Goal: Task Accomplishment & Management: Manage account settings

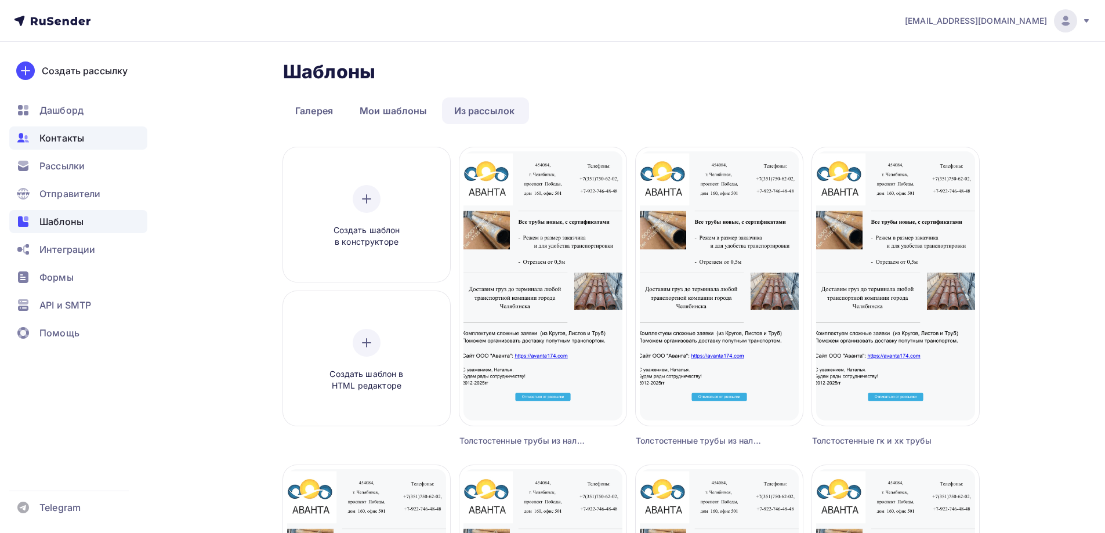
click at [51, 138] on span "Контакты" at bounding box center [61, 138] width 45 height 14
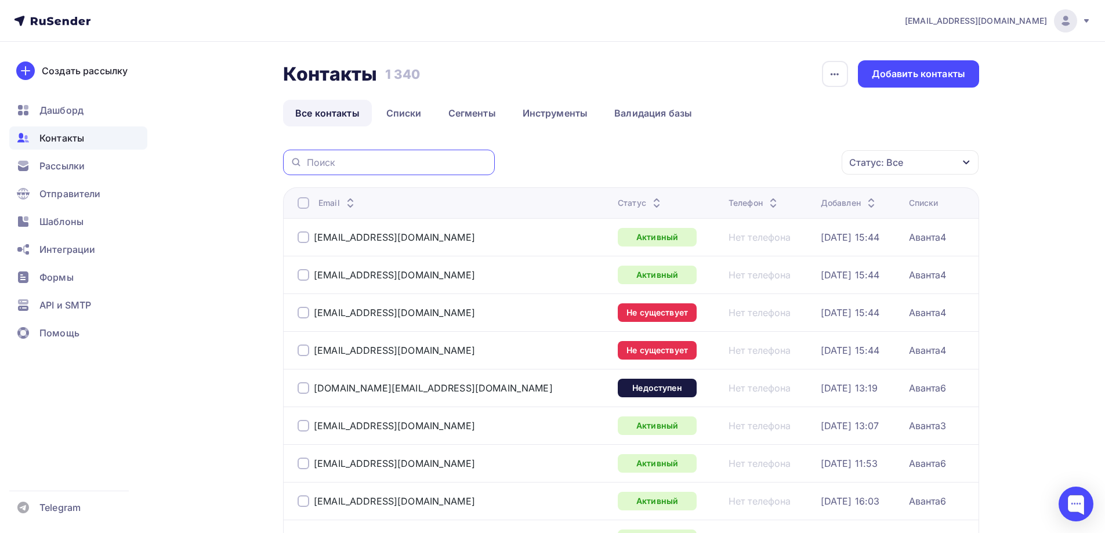
click at [389, 162] on input "text" at bounding box center [397, 162] width 181 height 13
paste input "[EMAIL_ADDRESS][DOMAIN_NAME]"
type input "[EMAIL_ADDRESS][DOMAIN_NAME]"
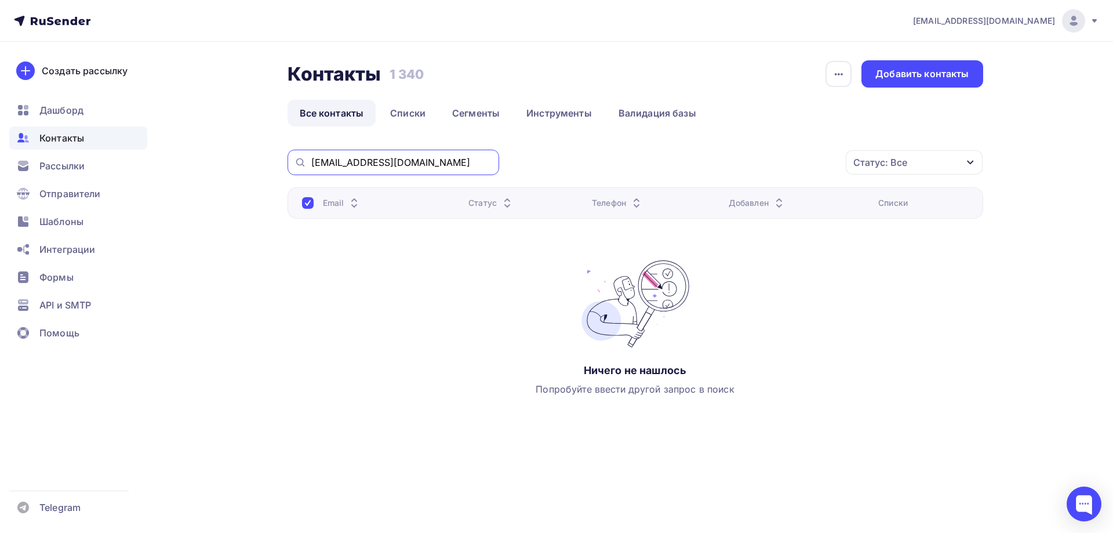
drag, startPoint x: 419, startPoint y: 158, endPoint x: 274, endPoint y: 146, distance: 146.1
click at [274, 146] on div "Контакты Контакты 1 340 1 340 История импорта Добавить контакты Все контакты Сп…" at bounding box center [557, 268] width 950 height 452
click at [941, 79] on div "Добавить контакты" at bounding box center [922, 73] width 93 height 13
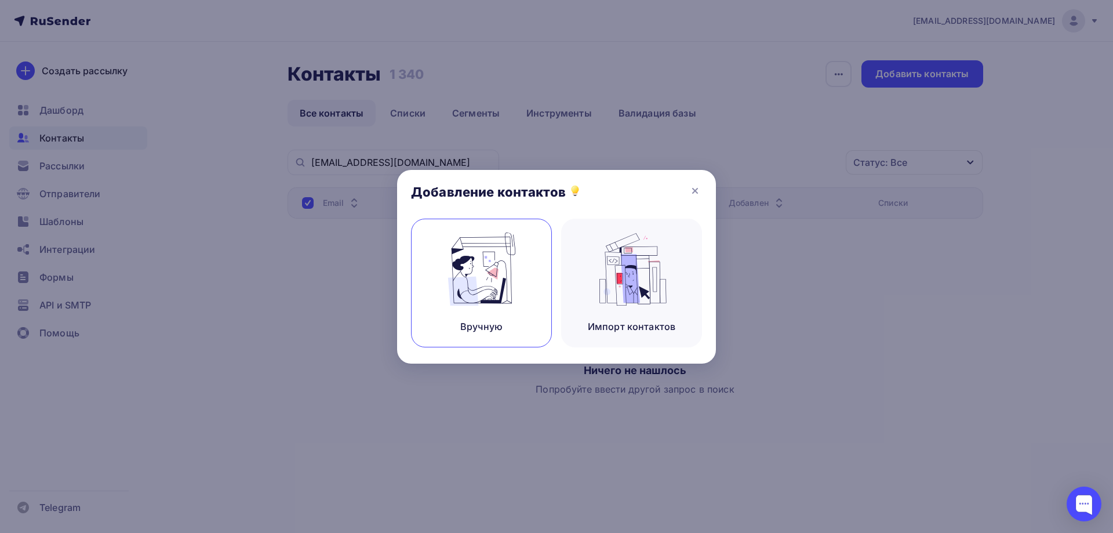
click at [485, 286] on img at bounding box center [482, 269] width 78 height 73
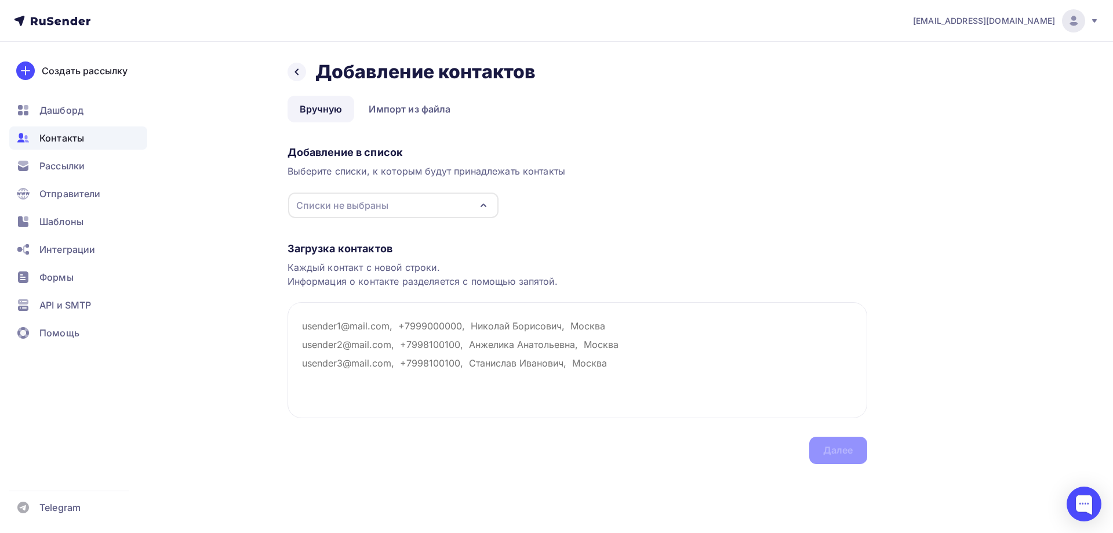
click at [399, 199] on div "Списки не выбраны" at bounding box center [393, 206] width 210 height 26
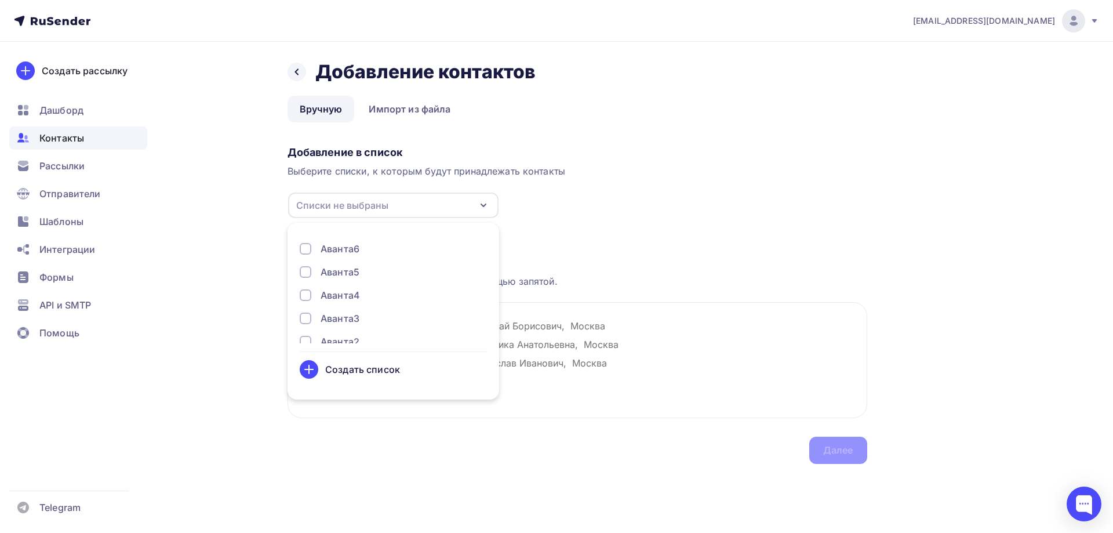
click at [351, 315] on div "Аванта3" at bounding box center [340, 318] width 39 height 14
click at [631, 205] on div "Добавление в список Выберите списки, к которым будут принадлежать контакты Аван…" at bounding box center [578, 180] width 580 height 78
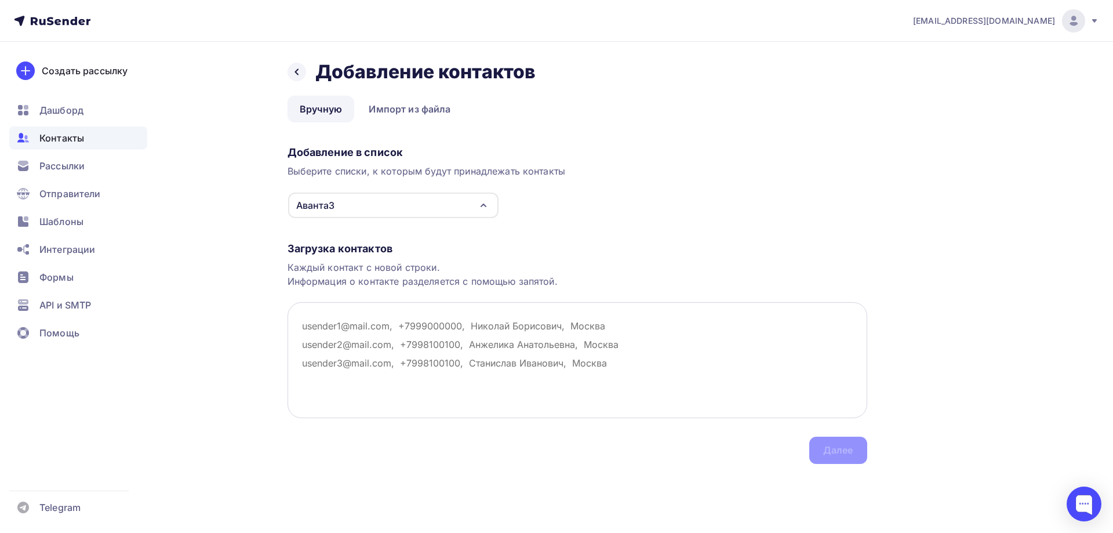
click at [366, 342] on textarea at bounding box center [578, 360] width 580 height 116
paste textarea "[EMAIL_ADDRESS][DOMAIN_NAME]"
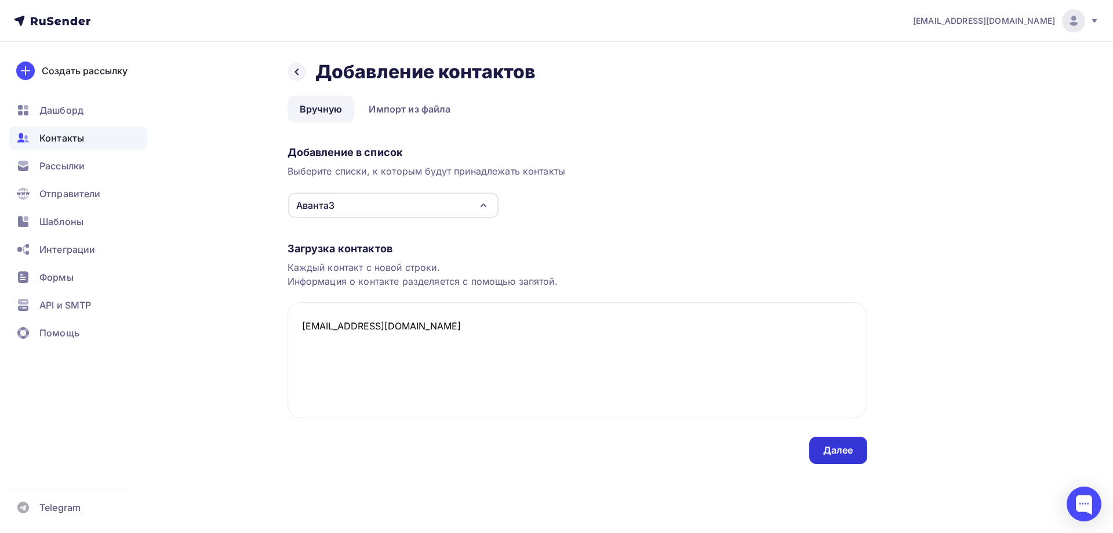
type textarea "[EMAIL_ADDRESS][DOMAIN_NAME]"
click at [833, 453] on div "Далее" at bounding box center [838, 450] width 30 height 13
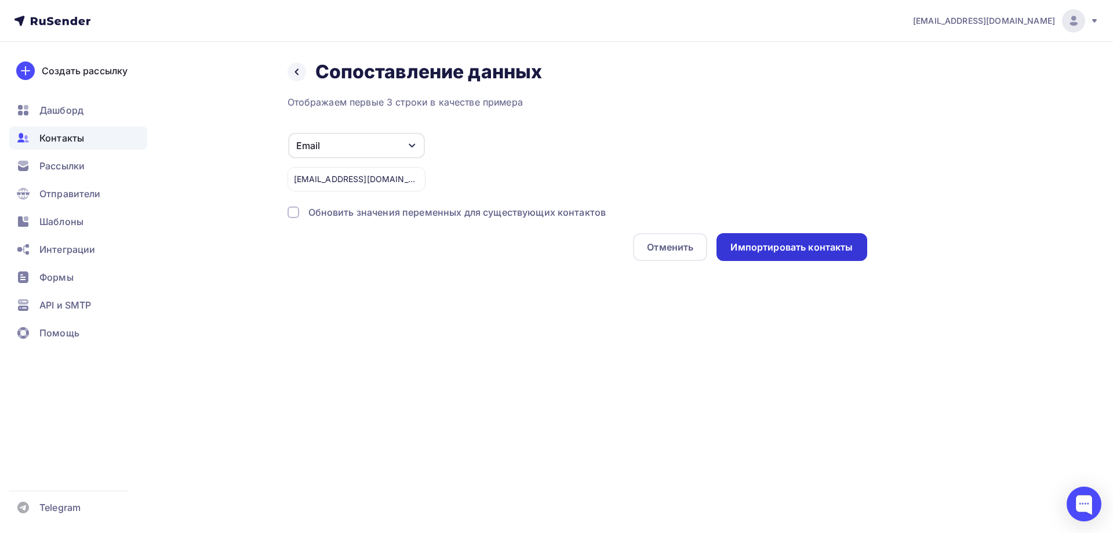
click at [804, 248] on div "Импортировать контакты" at bounding box center [792, 247] width 122 height 13
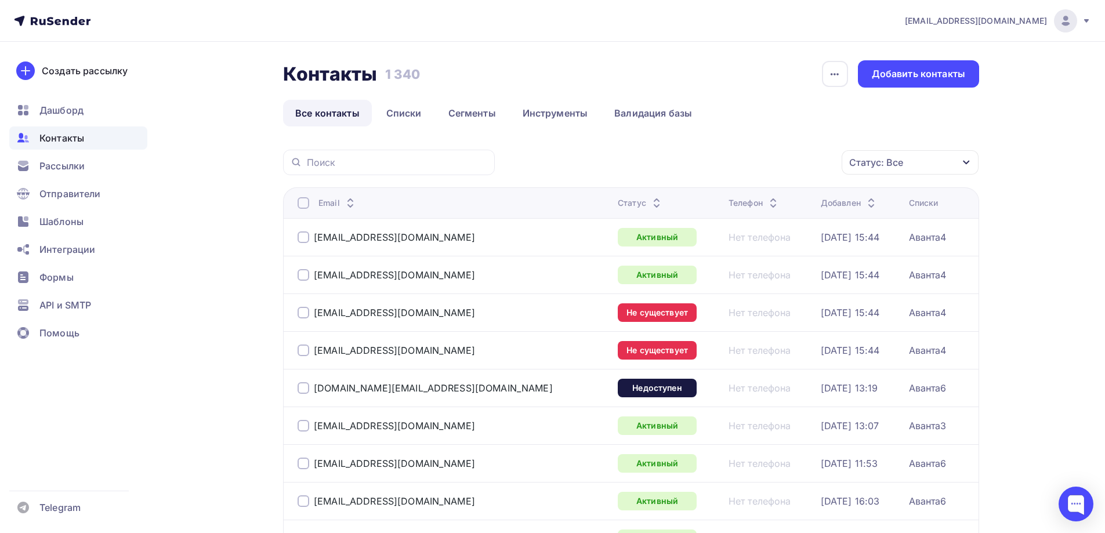
click at [649, 197] on icon at bounding box center [656, 200] width 14 height 14
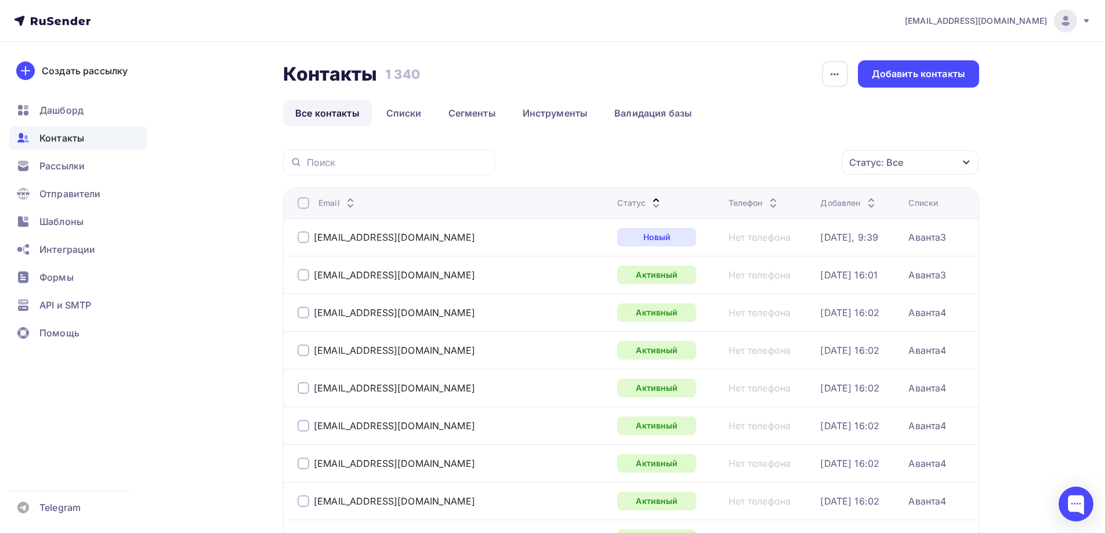
click at [649, 207] on icon at bounding box center [656, 206] width 14 height 14
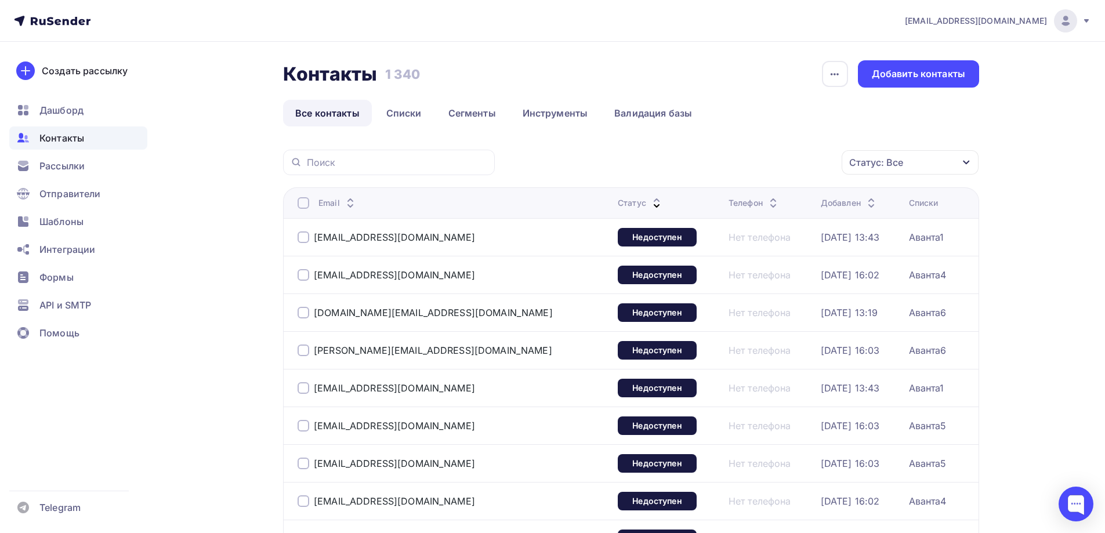
drag, startPoint x: 393, startPoint y: 233, endPoint x: 300, endPoint y: 237, distance: 92.9
click at [300, 237] on div "[EMAIL_ADDRESS][DOMAIN_NAME]" at bounding box center [442, 237] width 290 height 19
copy div "[EMAIL_ADDRESS][DOMAIN_NAME]"
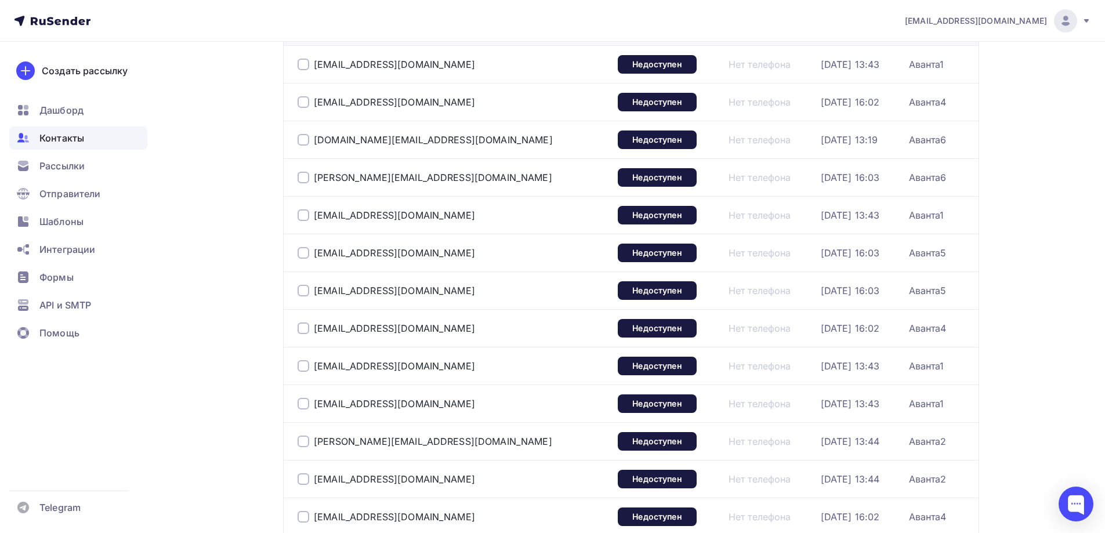
scroll to position [174, 0]
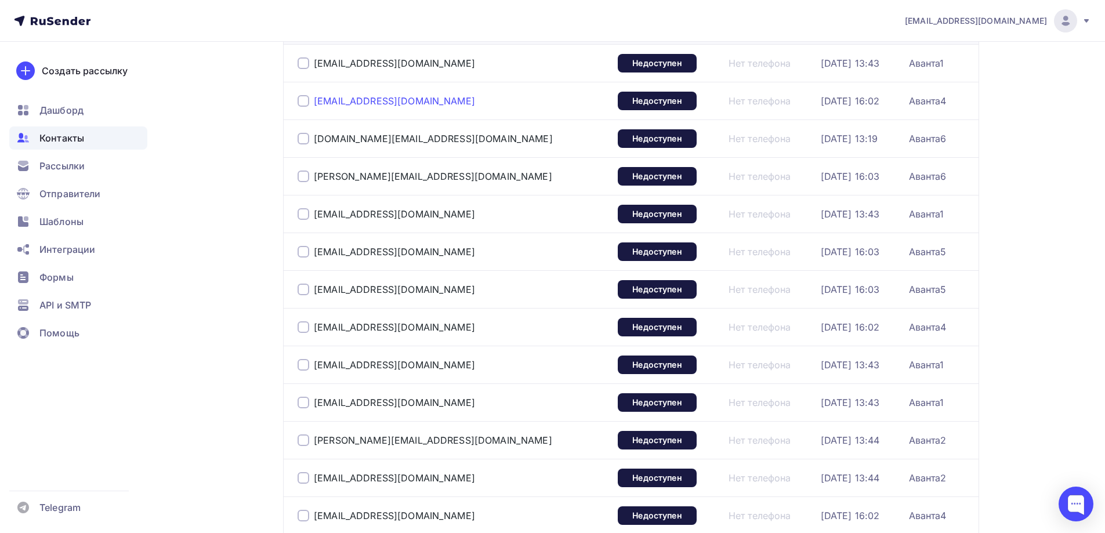
drag, startPoint x: 416, startPoint y: 99, endPoint x: 314, endPoint y: 101, distance: 102.1
click at [314, 101] on div "[EMAIL_ADDRESS][DOMAIN_NAME]" at bounding box center [442, 101] width 290 height 19
copy div "[EMAIL_ADDRESS][DOMAIN_NAME]"
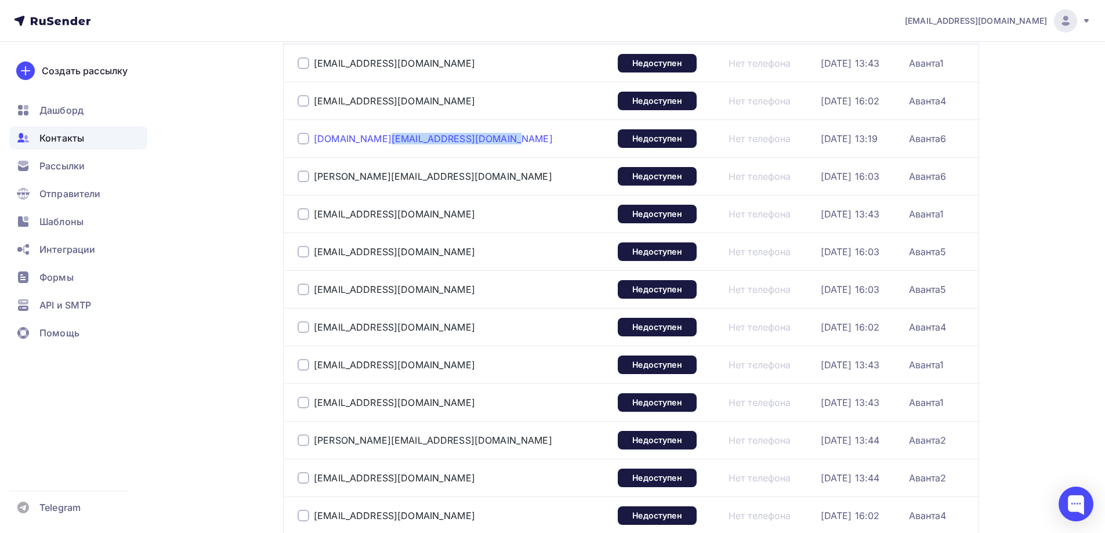
drag, startPoint x: 424, startPoint y: 139, endPoint x: 314, endPoint y: 140, distance: 110.8
click at [314, 140] on div "[DOMAIN_NAME][EMAIL_ADDRESS][DOMAIN_NAME]" at bounding box center [442, 138] width 290 height 19
copy div "[DOMAIN_NAME][EMAIL_ADDRESS][DOMAIN_NAME]"
click at [101, 500] on div "Telegram" at bounding box center [78, 507] width 138 height 23
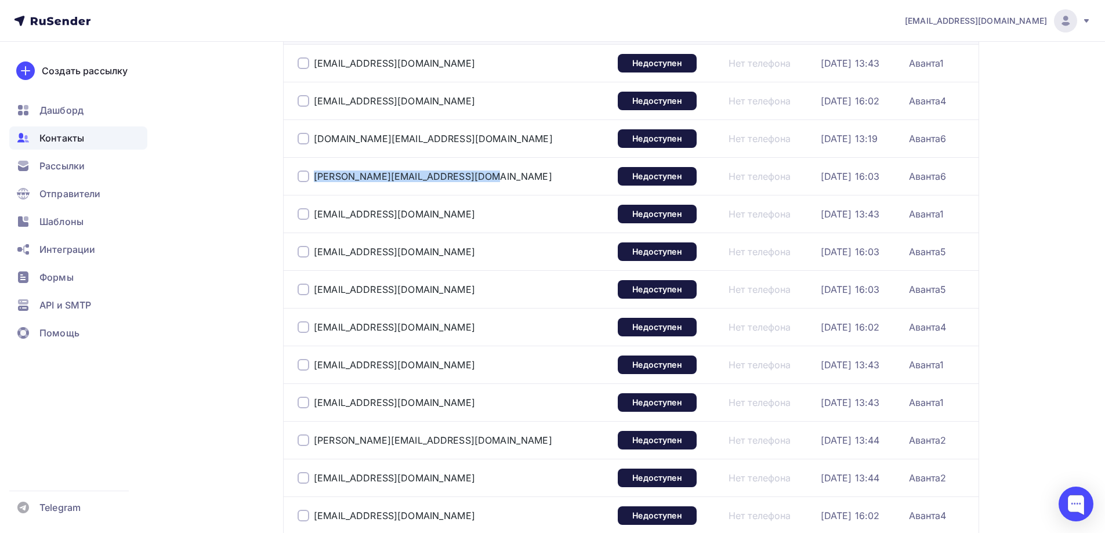
drag, startPoint x: 423, startPoint y: 179, endPoint x: 311, endPoint y: 180, distance: 111.9
click at [311, 180] on div "[PERSON_NAME][EMAIL_ADDRESS][DOMAIN_NAME]" at bounding box center [442, 176] width 290 height 19
copy div "[PERSON_NAME][EMAIL_ADDRESS][DOMAIN_NAME]"
drag, startPoint x: 441, startPoint y: 212, endPoint x: 315, endPoint y: 217, distance: 125.9
click at [315, 217] on div "[EMAIL_ADDRESS][DOMAIN_NAME]" at bounding box center [442, 214] width 290 height 19
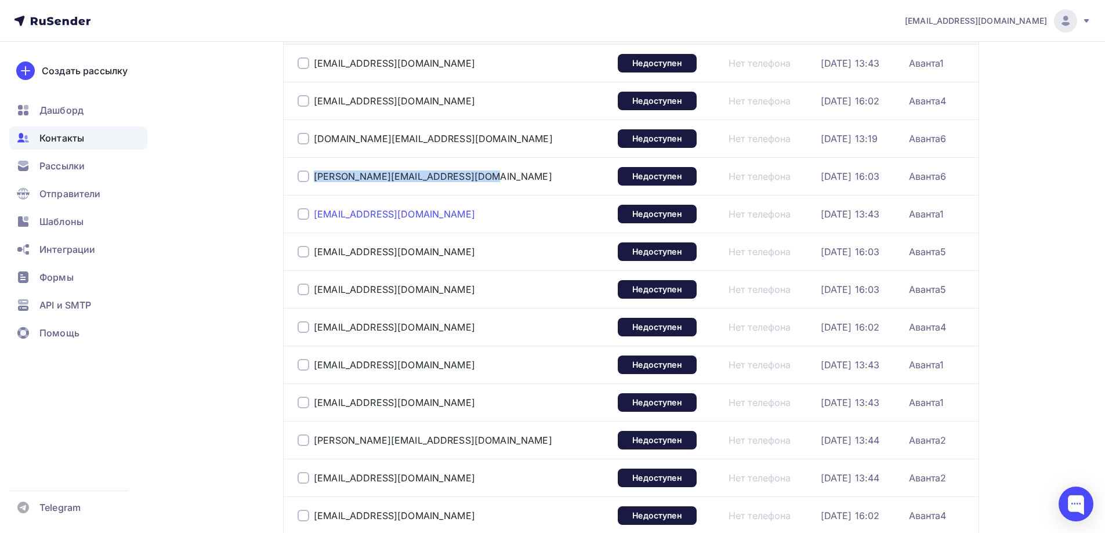
copy div "[EMAIL_ADDRESS][DOMAIN_NAME]"
drag, startPoint x: 421, startPoint y: 249, endPoint x: 311, endPoint y: 252, distance: 109.6
click at [311, 252] on div "[EMAIL_ADDRESS][DOMAIN_NAME]" at bounding box center [442, 251] width 290 height 19
copy div "[EMAIL_ADDRESS][DOMAIN_NAME]"
drag, startPoint x: 413, startPoint y: 291, endPoint x: 309, endPoint y: 296, distance: 104.5
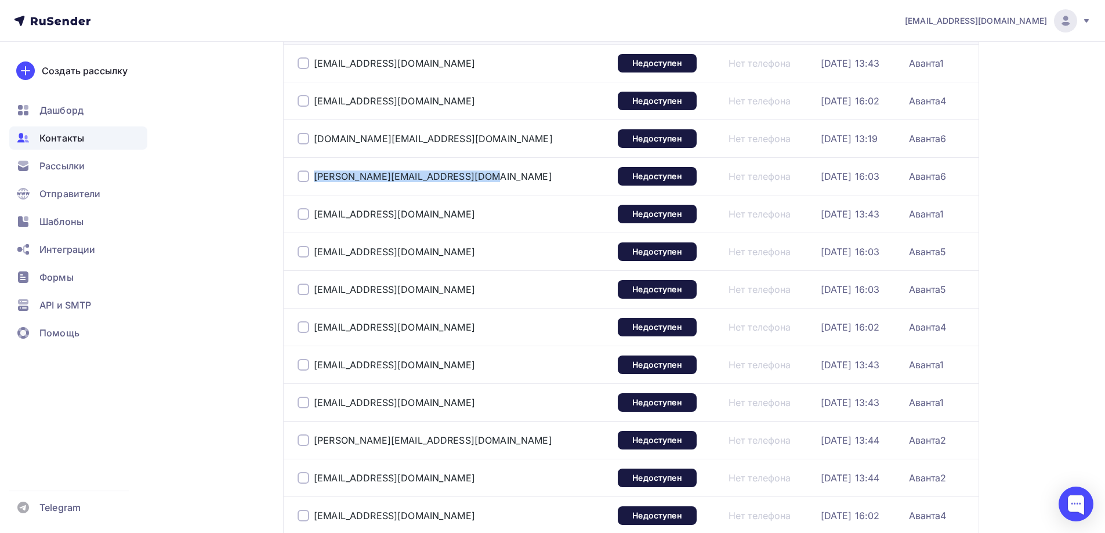
click at [309, 296] on div "[EMAIL_ADDRESS][DOMAIN_NAME]" at bounding box center [442, 289] width 290 height 19
copy div "[EMAIL_ADDRESS][DOMAIN_NAME]"
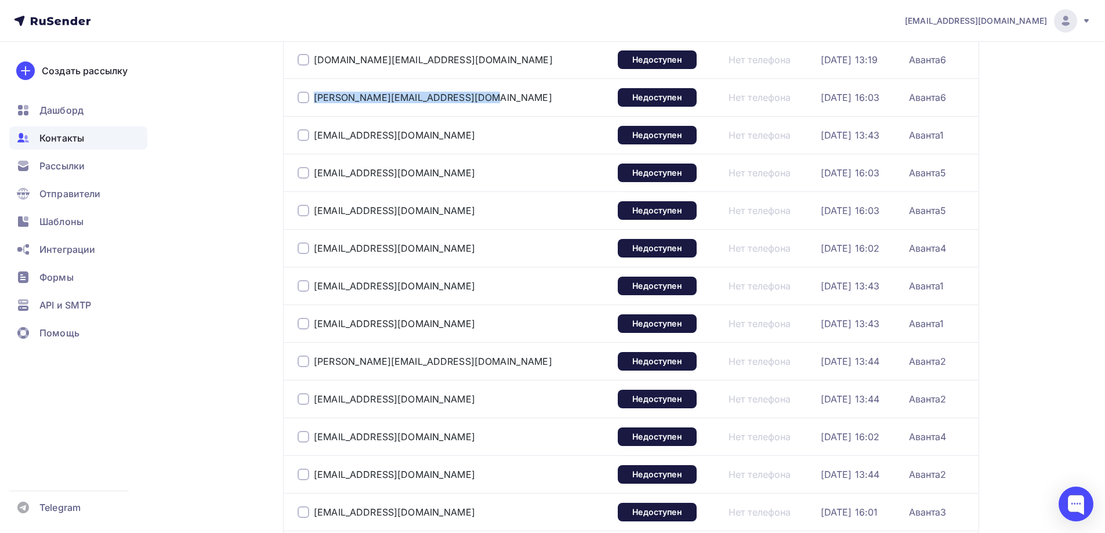
scroll to position [348, 0]
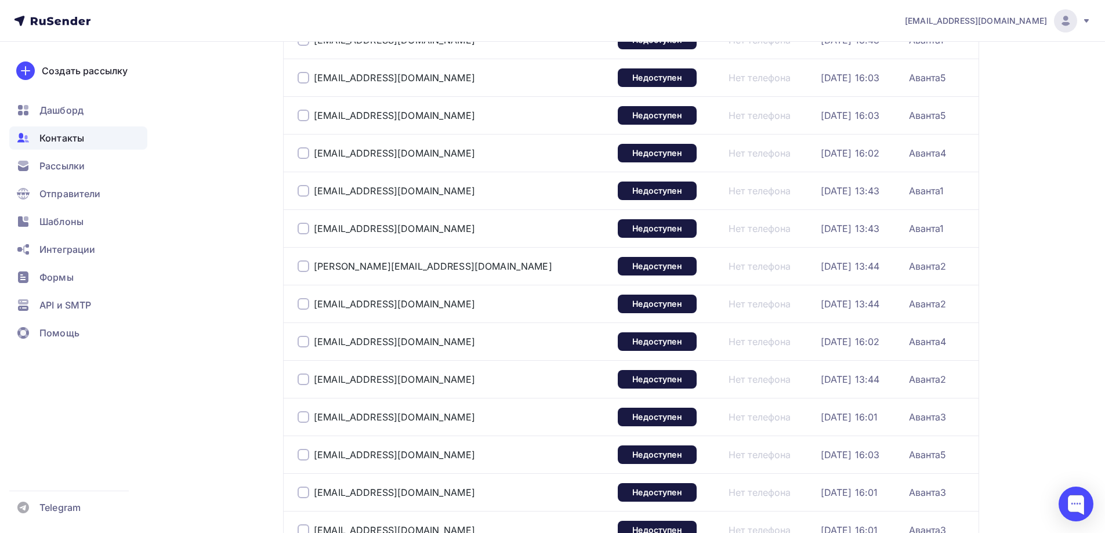
drag, startPoint x: 399, startPoint y: 150, endPoint x: 307, endPoint y: 147, distance: 91.7
click at [307, 147] on div "[EMAIL_ADDRESS][DOMAIN_NAME]" at bounding box center [442, 153] width 290 height 19
copy div "[EMAIL_ADDRESS][DOMAIN_NAME]"
drag, startPoint x: 397, startPoint y: 194, endPoint x: 313, endPoint y: 197, distance: 84.2
click at [313, 197] on div "[EMAIL_ADDRESS][DOMAIN_NAME]" at bounding box center [442, 191] width 290 height 19
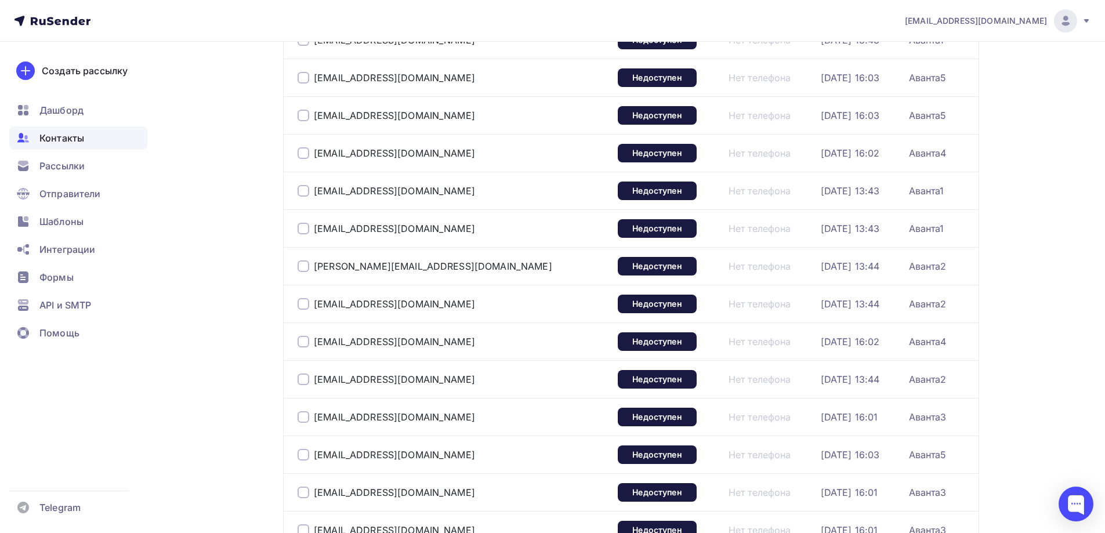
copy div "[EMAIL_ADDRESS][DOMAIN_NAME]"
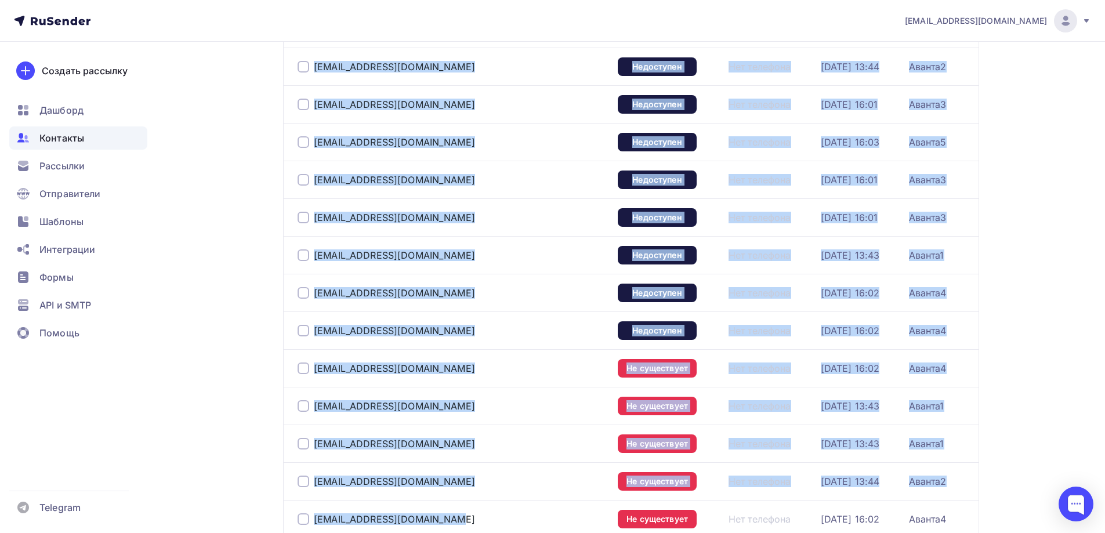
scroll to position [696, 0]
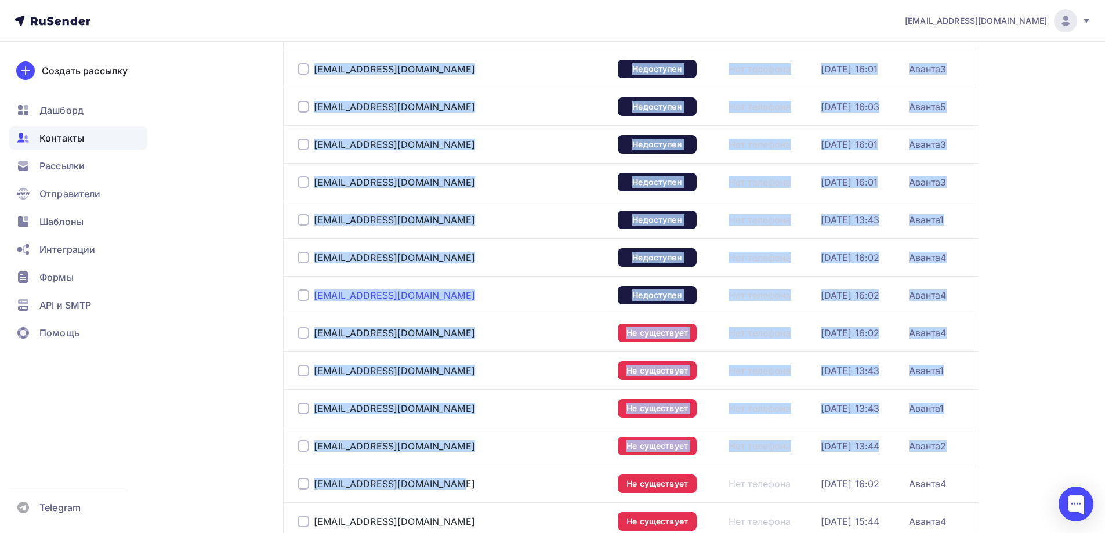
drag, startPoint x: 315, startPoint y: 216, endPoint x: 427, endPoint y: 293, distance: 135.9
click at [427, 293] on tbody "[EMAIL_ADDRESS][DOMAIN_NAME] Недоступен Нет телефона [DATE] 13:43 Аванта1 [EMAI…" at bounding box center [630, 464] width 695 height 1885
copy tbody "loremi_do@sit.am Consectetu Adi elitsedd 13.72.4651, 70:47 Eiusmo8 tempo.incidi…"
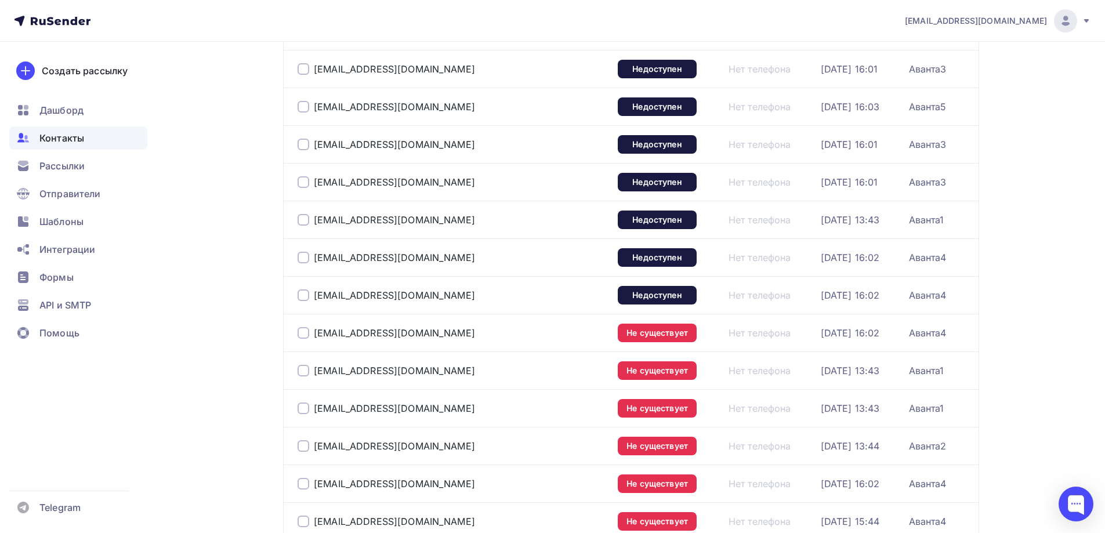
click at [1057, 285] on div "[EMAIL_ADDRESS][DOMAIN_NAME] Аккаунт Тарифы Выйти Создать рассылку [GEOGRAPHIC_…" at bounding box center [552, 415] width 1105 height 2222
click at [613, 360] on td "Не существует" at bounding box center [668, 370] width 111 height 38
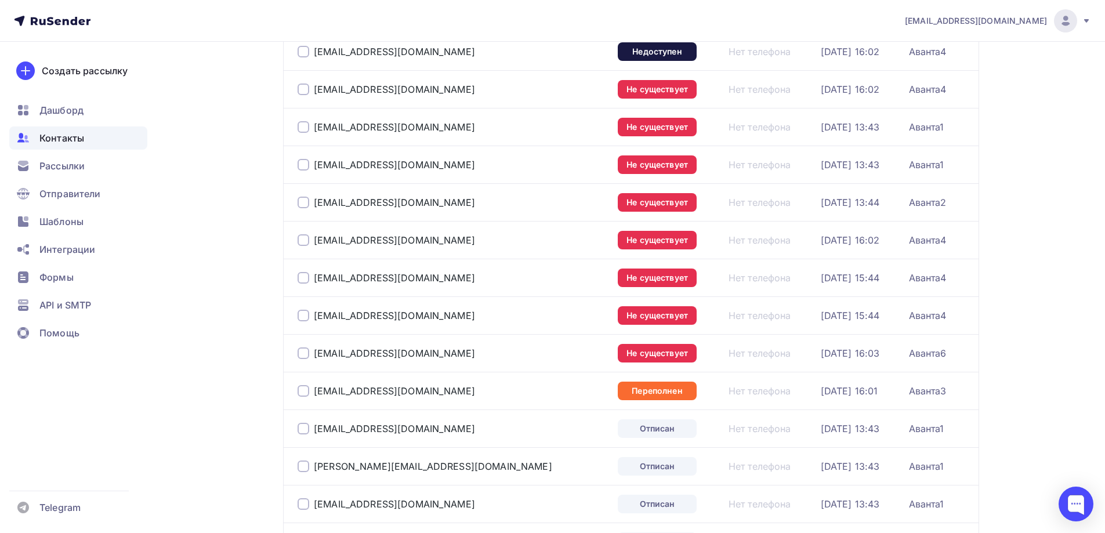
scroll to position [870, 0]
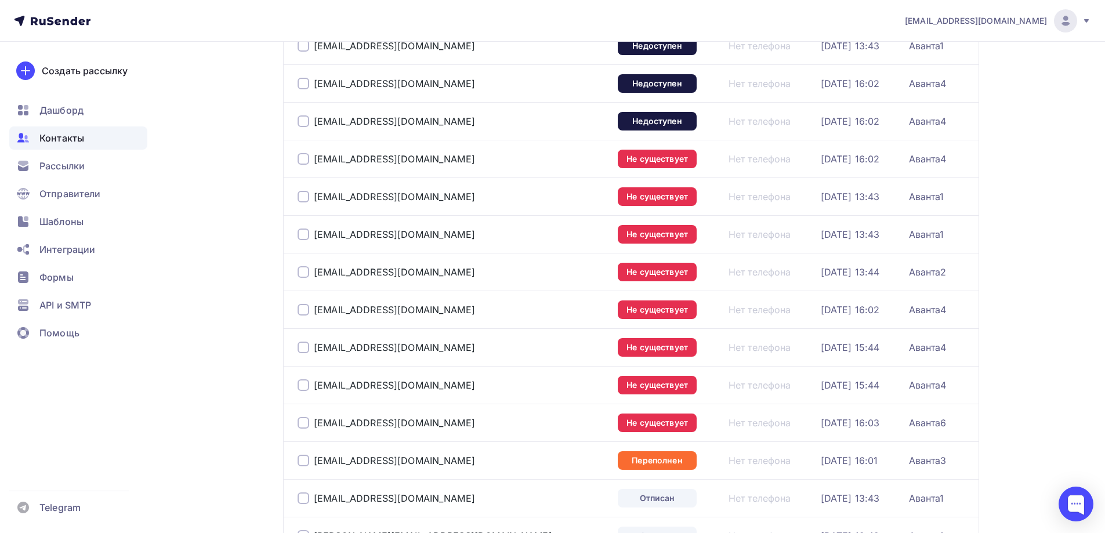
click at [302, 462] on div at bounding box center [303, 461] width 12 height 12
click at [304, 422] on div at bounding box center [303, 423] width 12 height 12
click at [303, 384] on div at bounding box center [303, 385] width 12 height 12
click at [302, 343] on div at bounding box center [303, 348] width 12 height 12
click at [303, 311] on div at bounding box center [303, 310] width 12 height 12
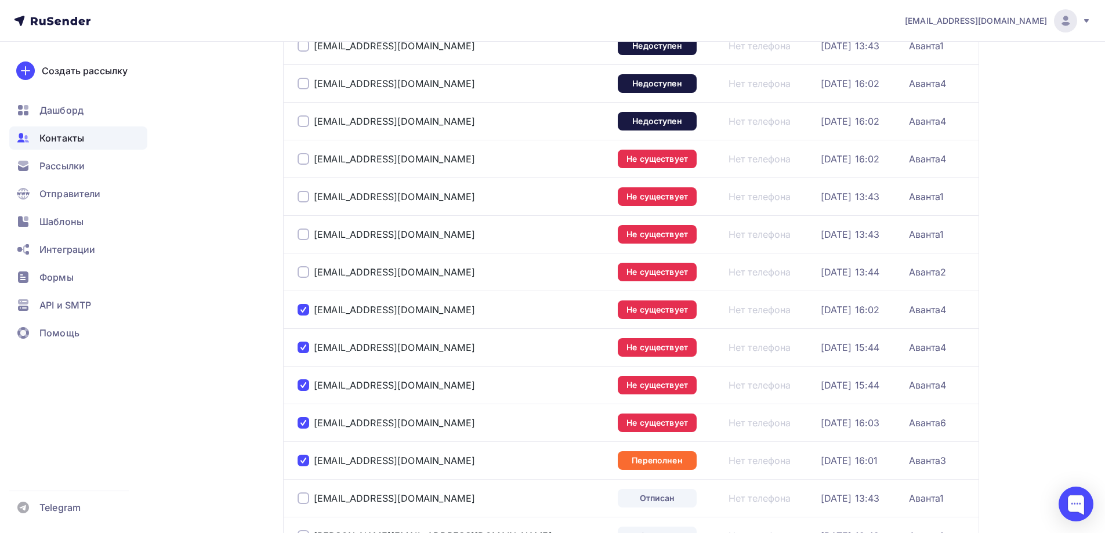
click at [299, 270] on div at bounding box center [303, 272] width 12 height 12
click at [302, 233] on div at bounding box center [303, 234] width 12 height 12
click at [302, 198] on div at bounding box center [303, 197] width 12 height 12
click at [304, 158] on div at bounding box center [303, 159] width 12 height 12
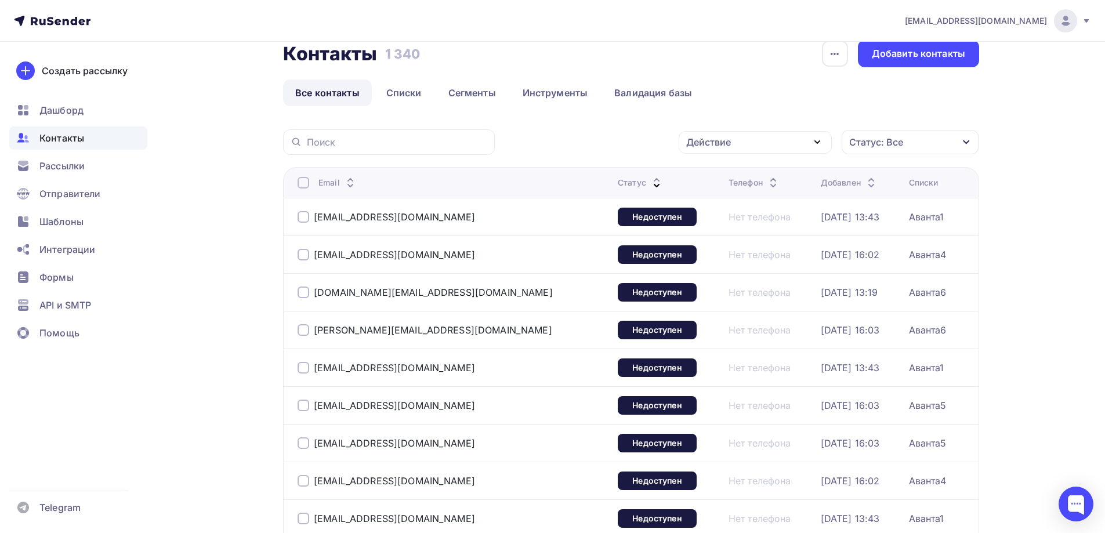
scroll to position [0, 0]
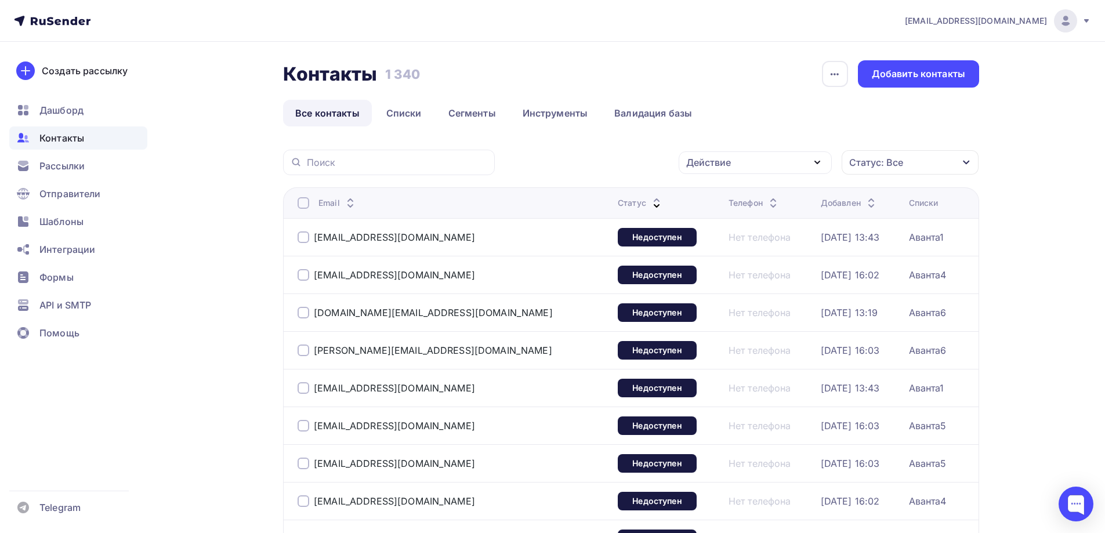
click at [767, 164] on div "Действие" at bounding box center [754, 162] width 153 height 23
click at [737, 246] on div "Удалить" at bounding box center [754, 243] width 125 height 14
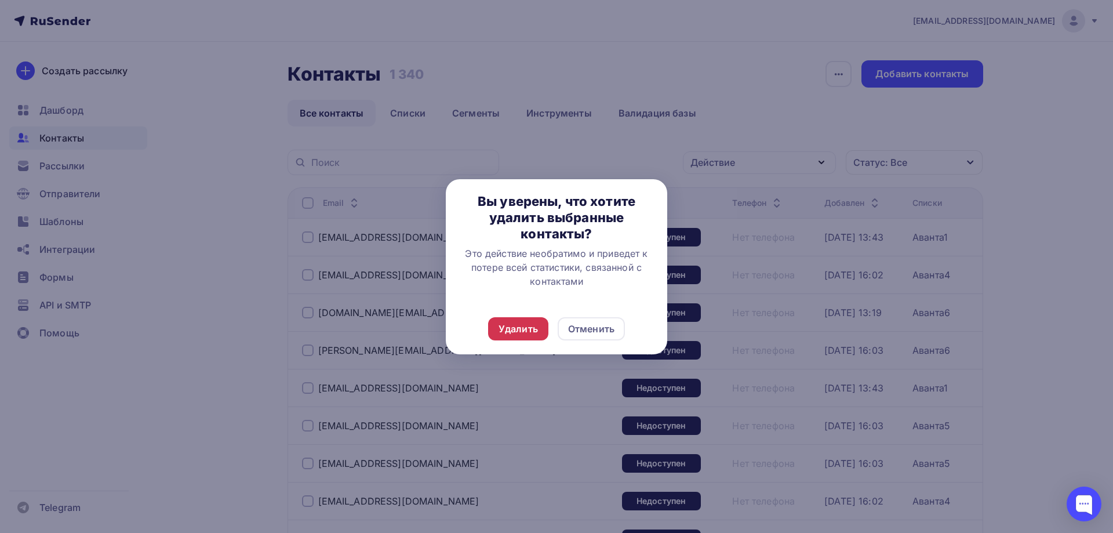
click at [522, 329] on div "Удалить" at bounding box center [518, 329] width 39 height 14
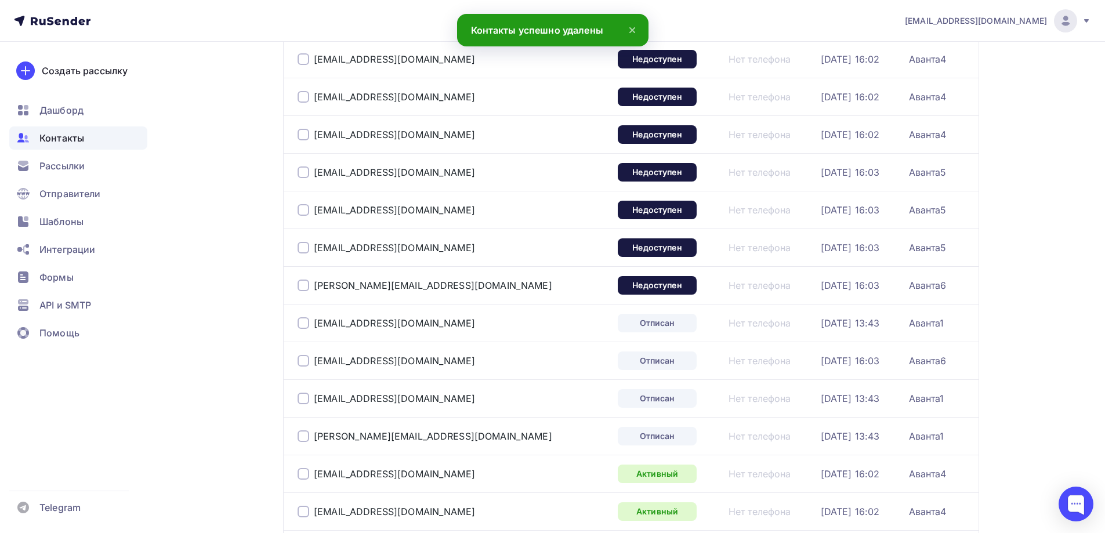
scroll to position [812, 0]
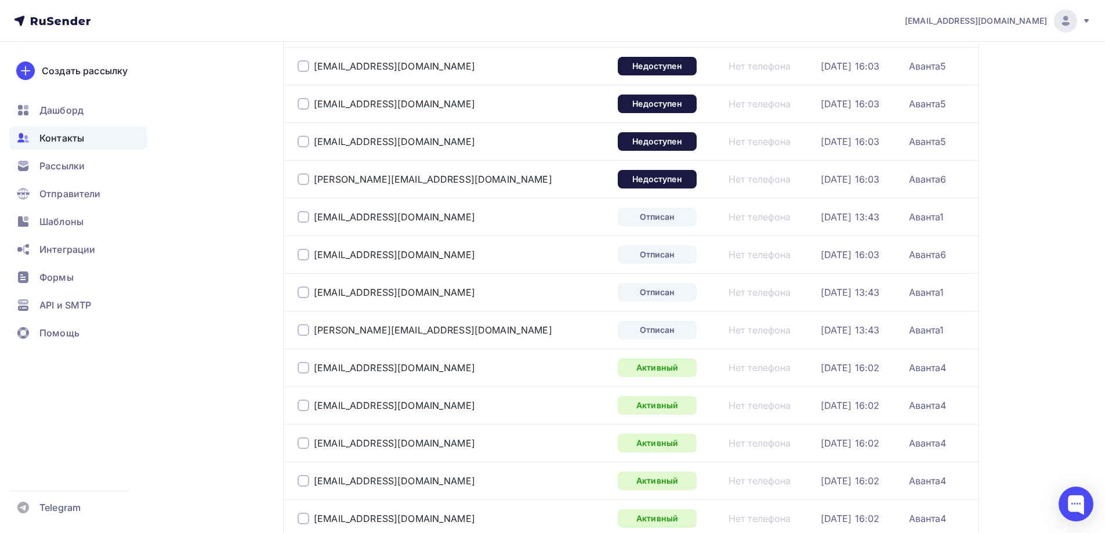
click at [307, 216] on div at bounding box center [303, 217] width 12 height 12
click at [303, 256] on div at bounding box center [303, 255] width 12 height 12
click at [304, 288] on div at bounding box center [303, 292] width 12 height 12
click at [305, 334] on div at bounding box center [303, 330] width 12 height 12
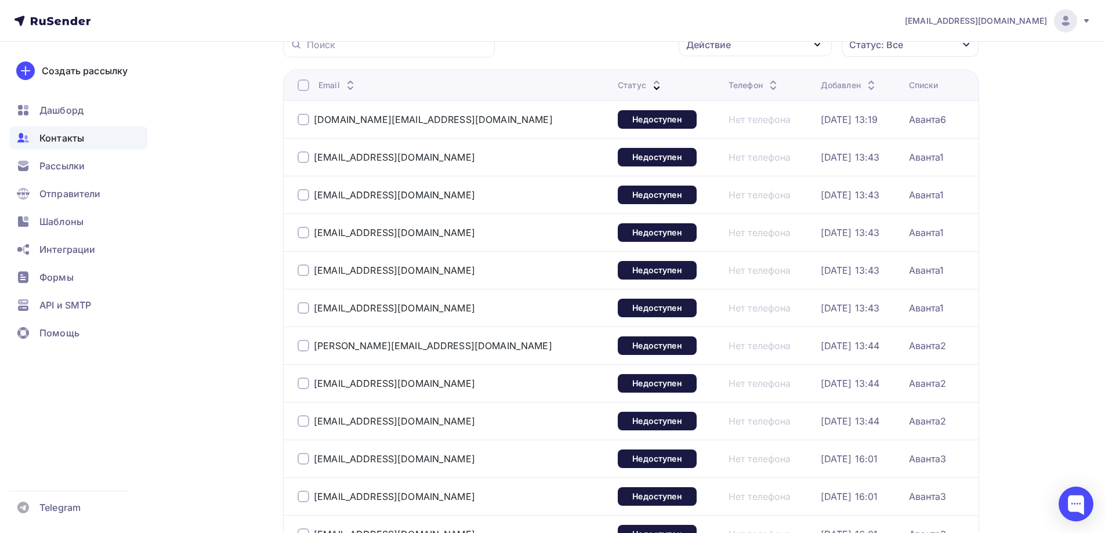
scroll to position [0, 0]
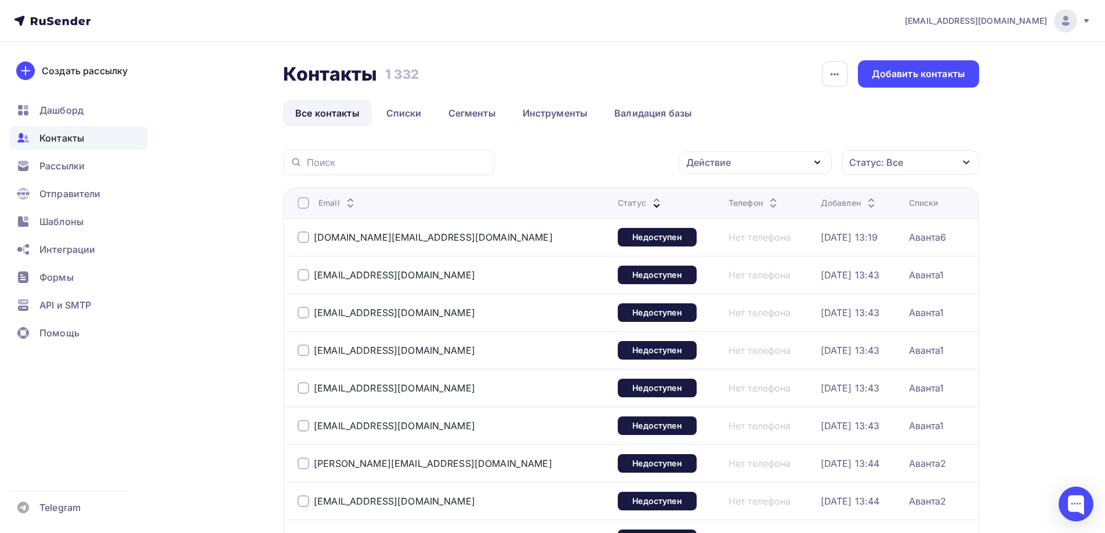
click at [805, 155] on div "Действие" at bounding box center [754, 162] width 153 height 23
click at [706, 239] on div "Удалить" at bounding box center [711, 243] width 38 height 14
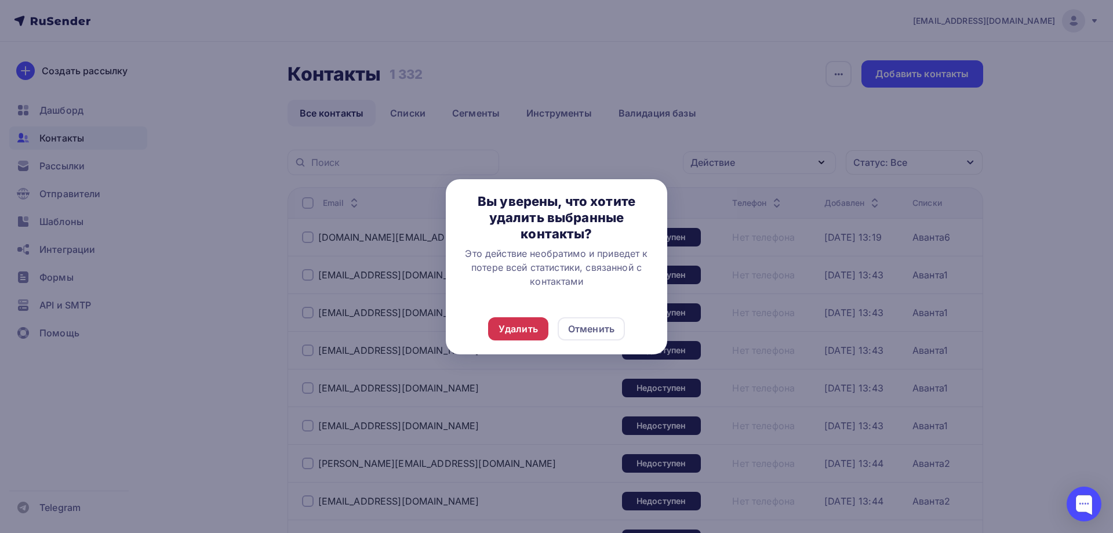
click at [516, 329] on div "Удалить" at bounding box center [518, 329] width 39 height 14
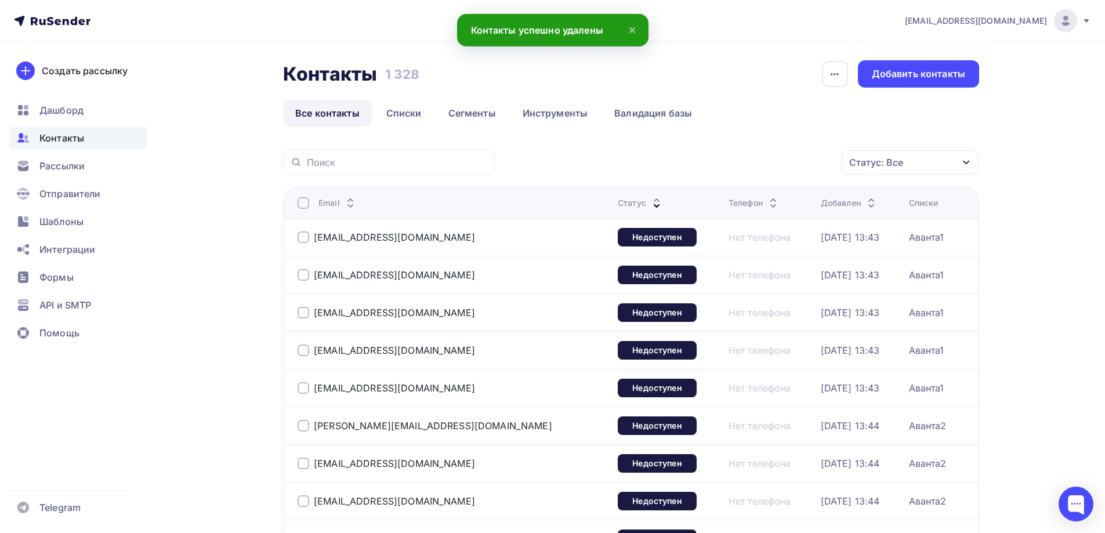
click at [649, 204] on icon at bounding box center [656, 206] width 14 height 14
